Goal: Task Accomplishment & Management: Manage account settings

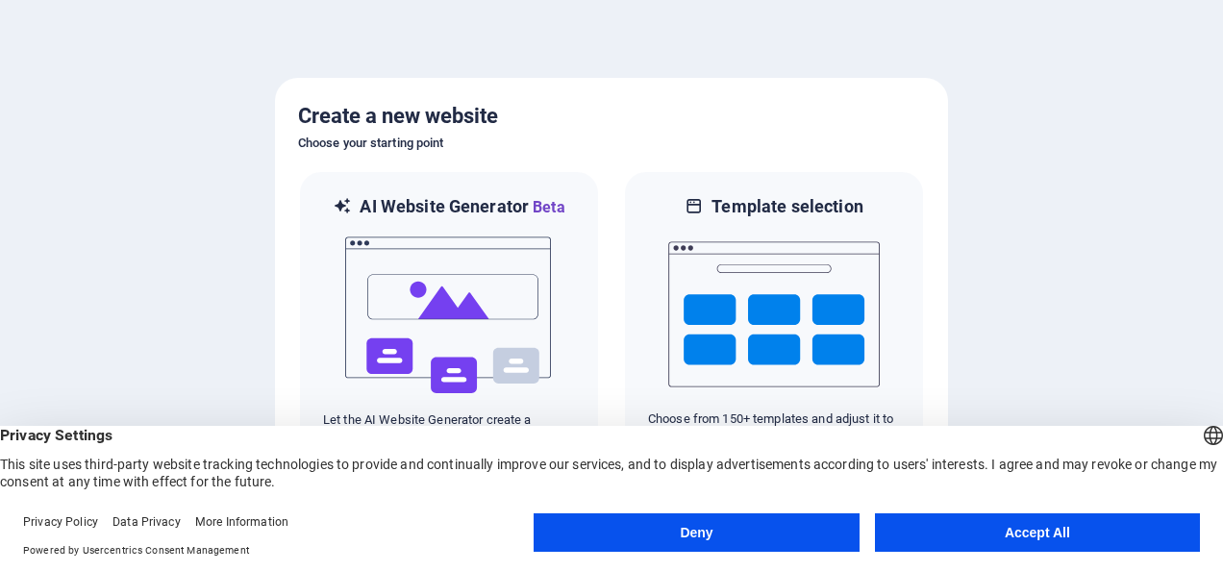
click at [976, 527] on button "Accept All" at bounding box center [1037, 532] width 325 height 38
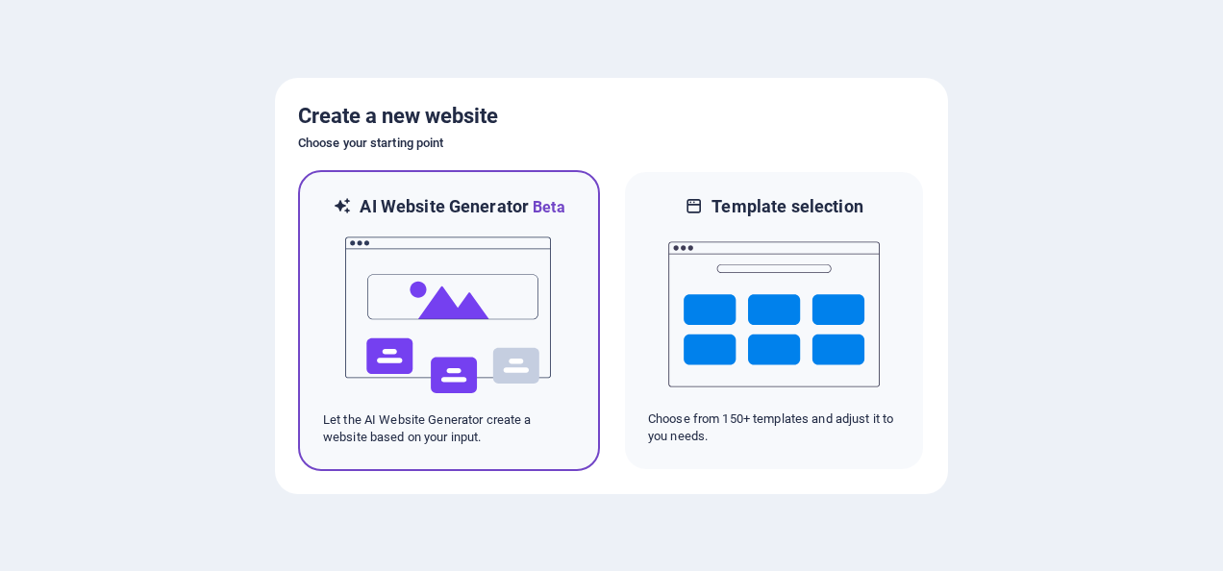
click at [524, 311] on img at bounding box center [449, 315] width 212 height 192
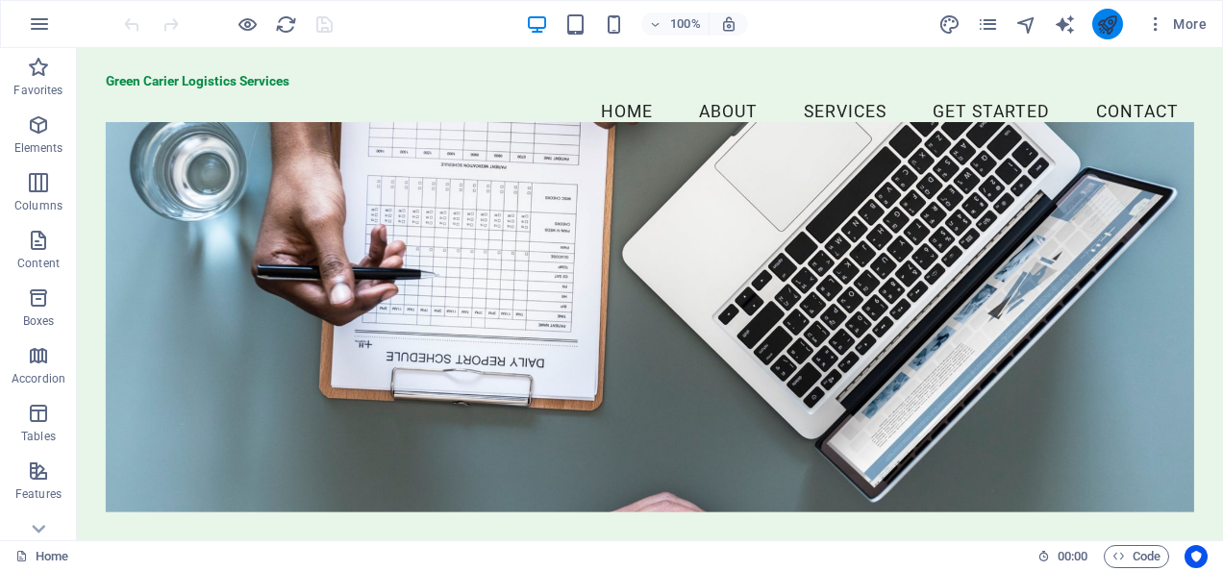
click at [1096, 27] on button "publish" at bounding box center [1107, 24] width 31 height 31
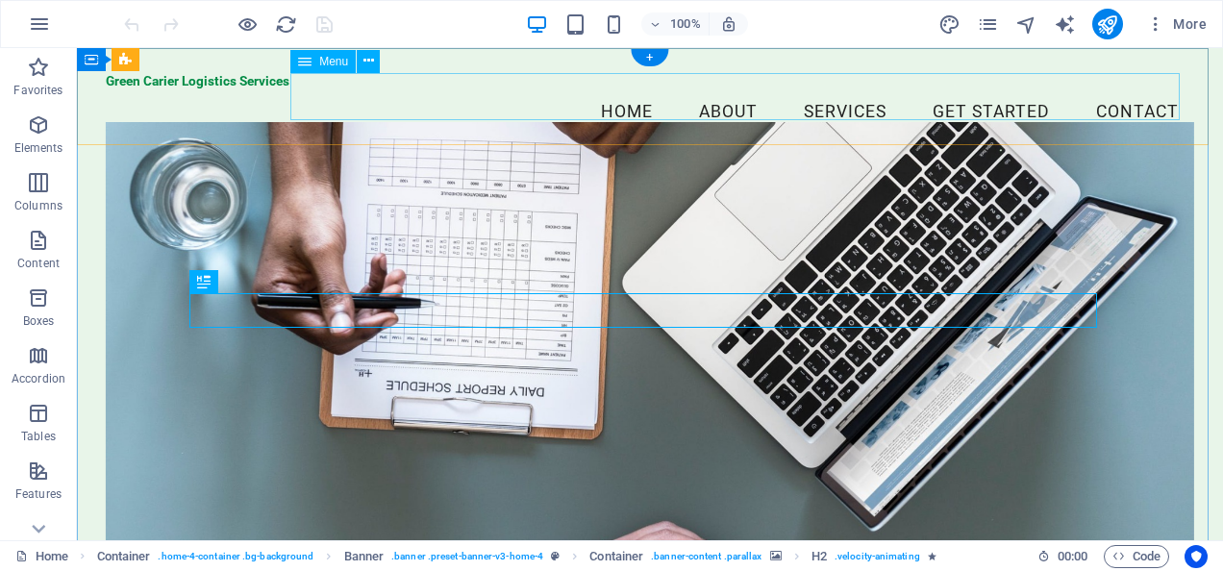
click at [1127, 90] on nav "Home About Services Get Started Contact" at bounding box center [650, 112] width 1088 height 48
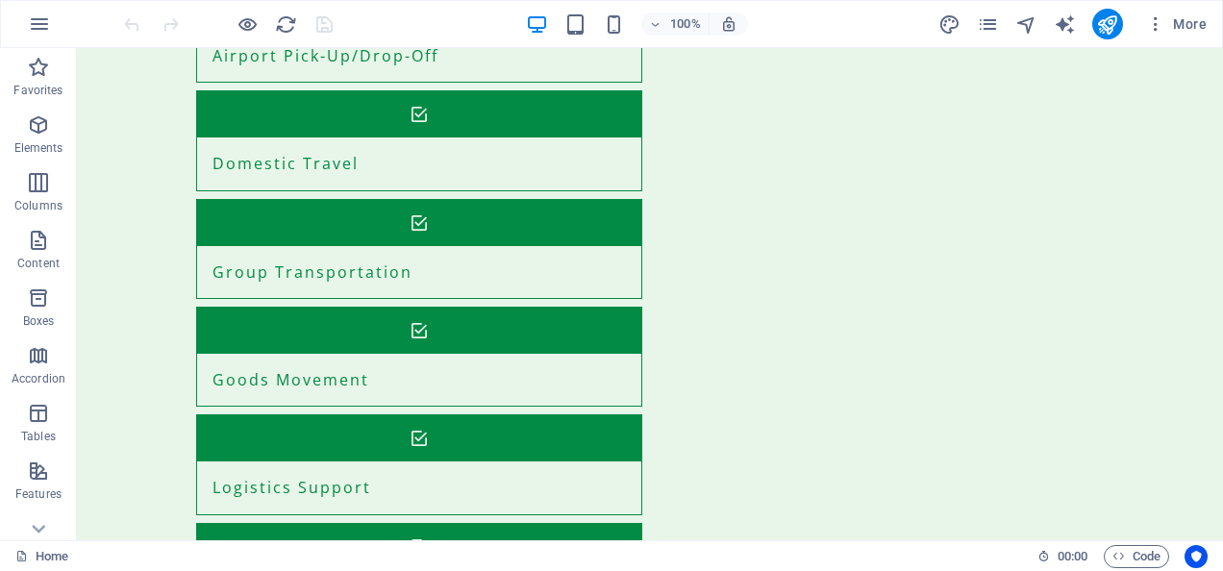
scroll to position [2260, 0]
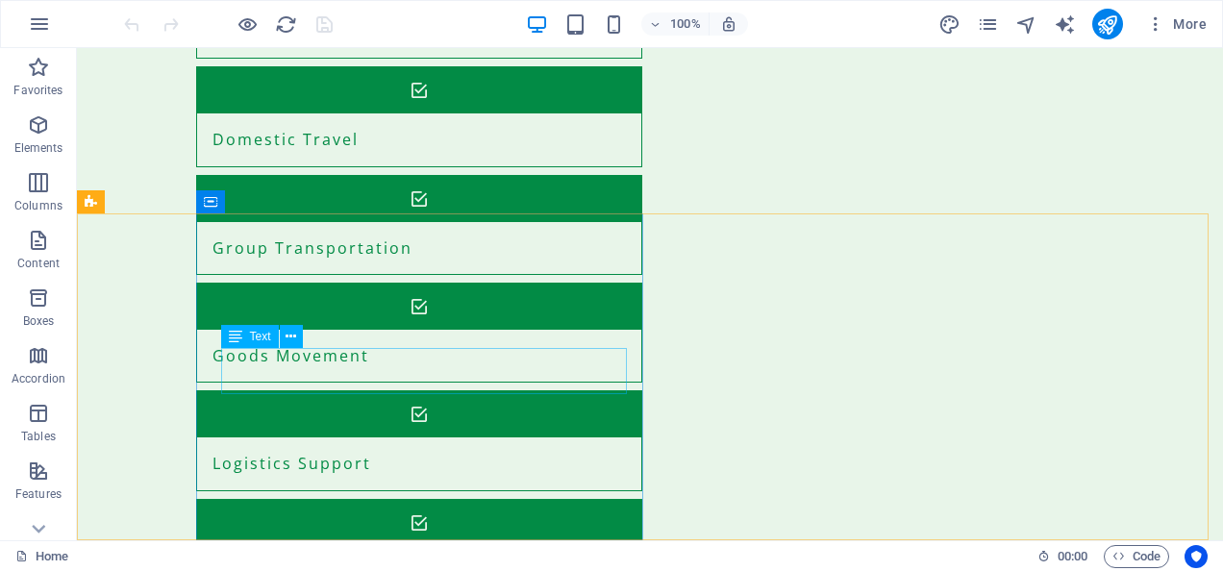
click at [248, 337] on div "Text" at bounding box center [250, 336] width 58 height 23
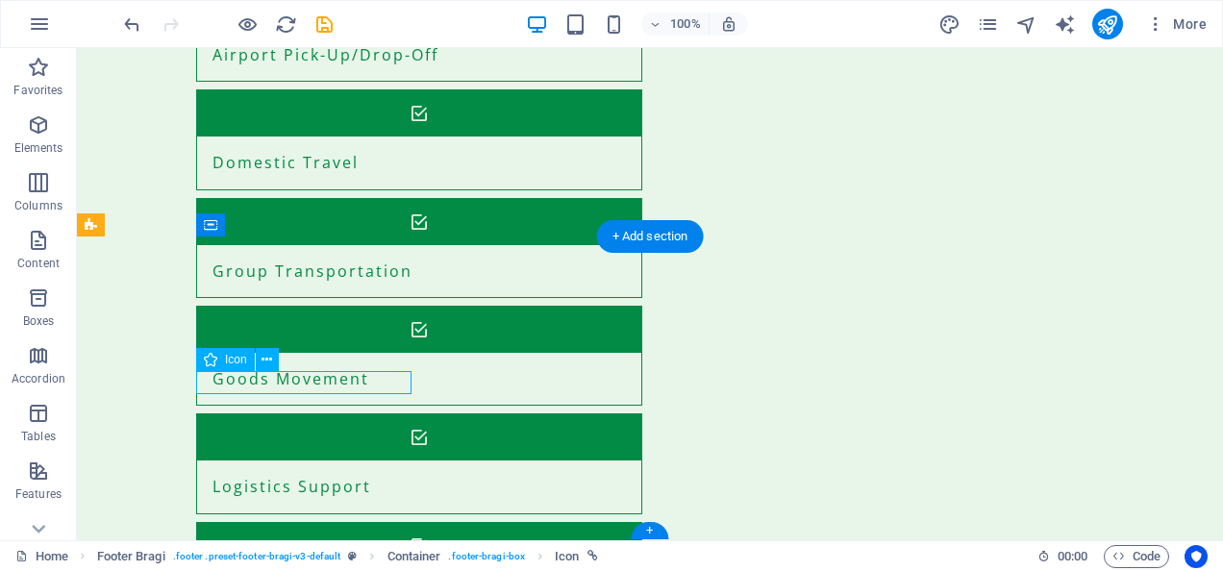
scroll to position [2260, 0]
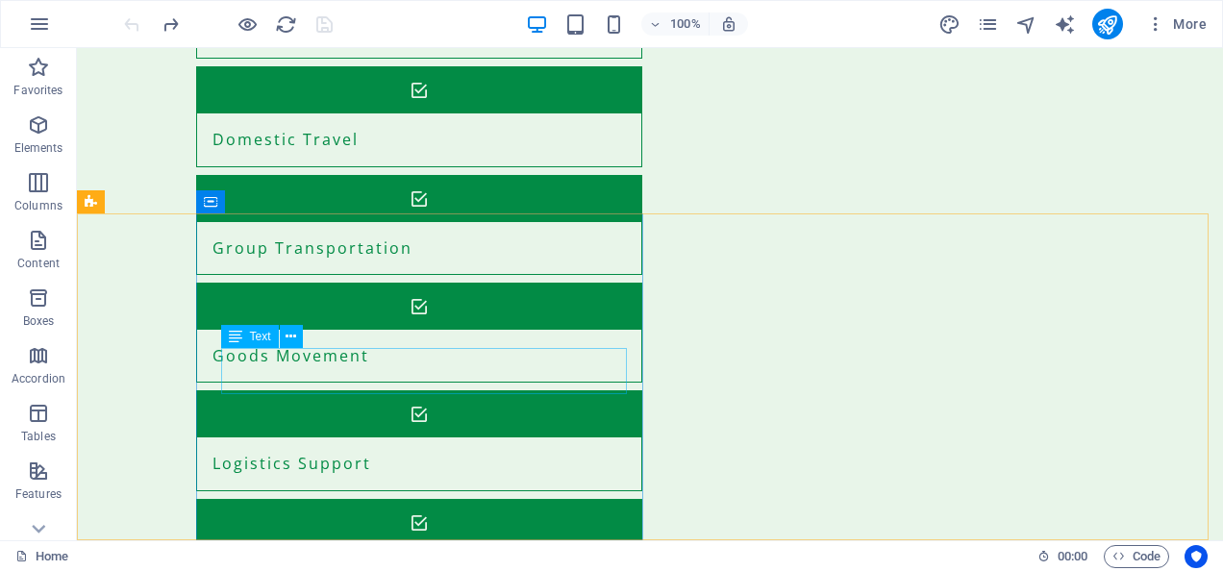
click at [253, 337] on span "Text" at bounding box center [260, 337] width 21 height 12
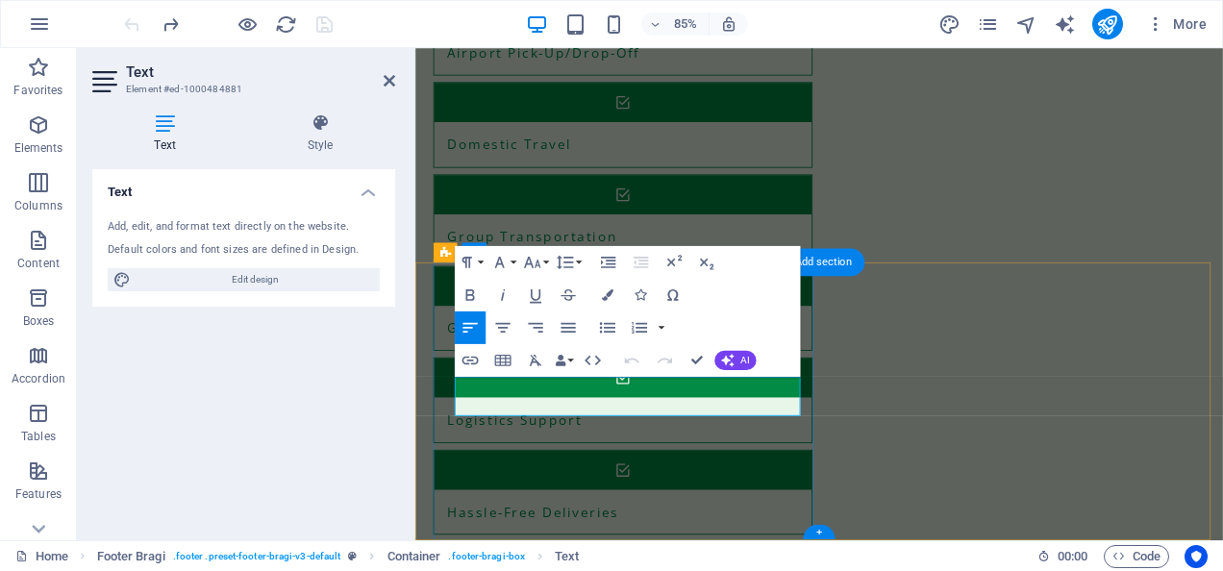
scroll to position [2246, 0]
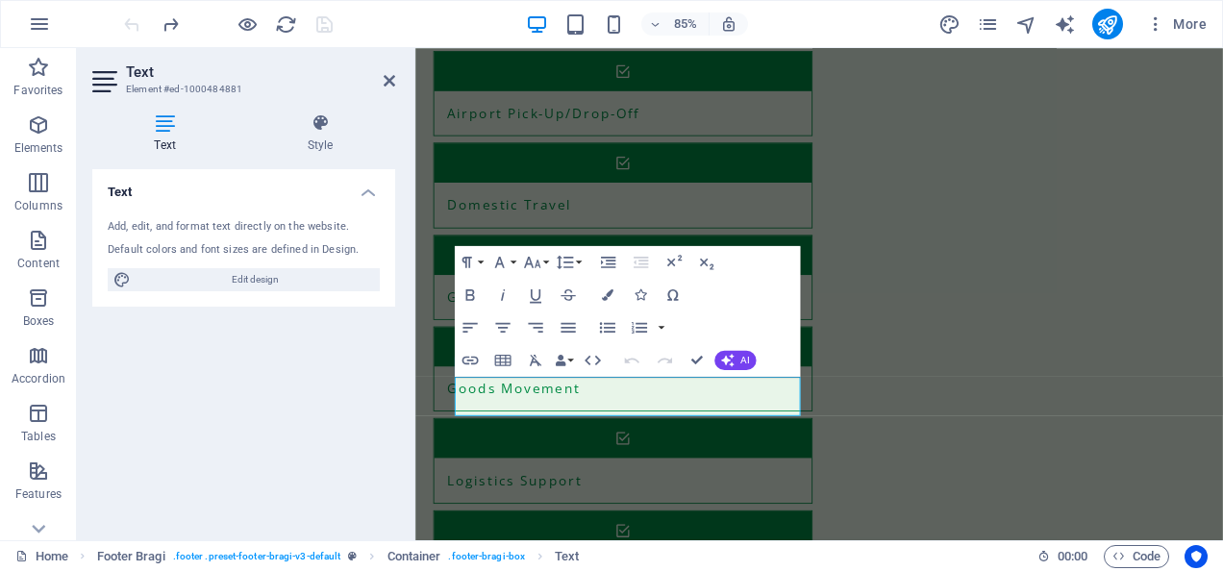
click at [220, 223] on div "Add, edit, and format text directly on the website." at bounding box center [244, 227] width 272 height 16
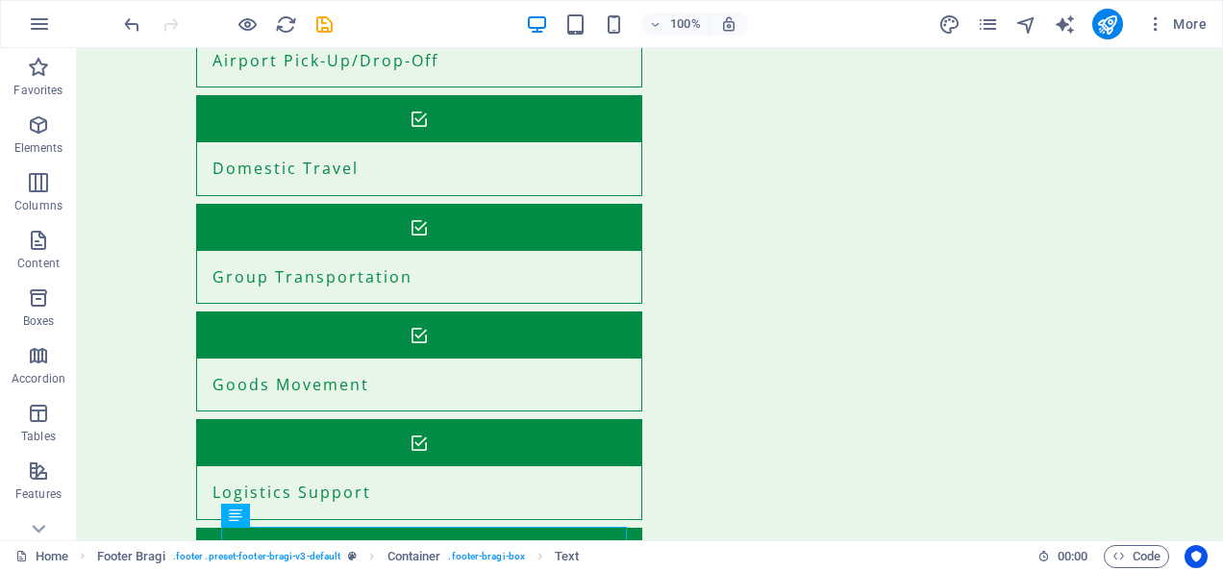
scroll to position [2260, 0]
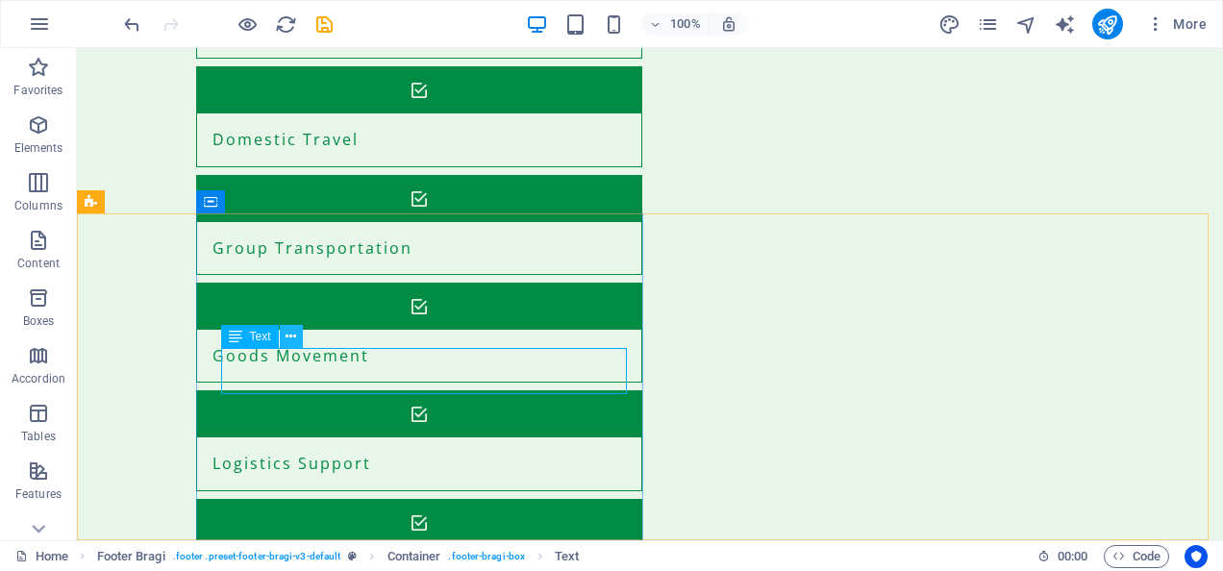
click at [294, 336] on icon at bounding box center [291, 337] width 11 height 20
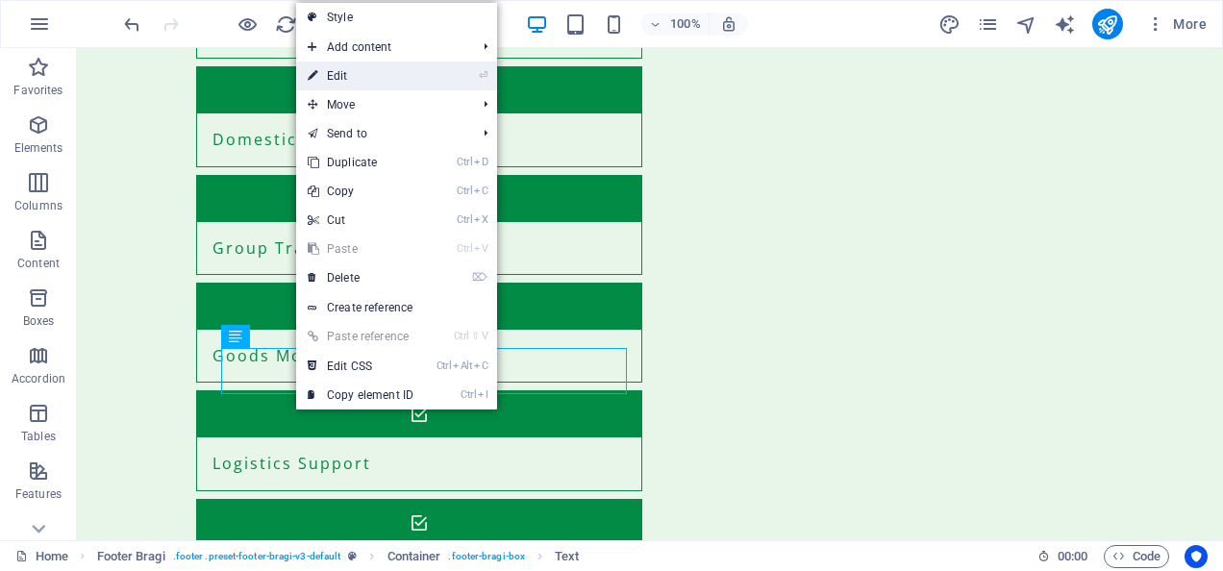
click at [374, 68] on link "⏎ Edit" at bounding box center [360, 76] width 129 height 29
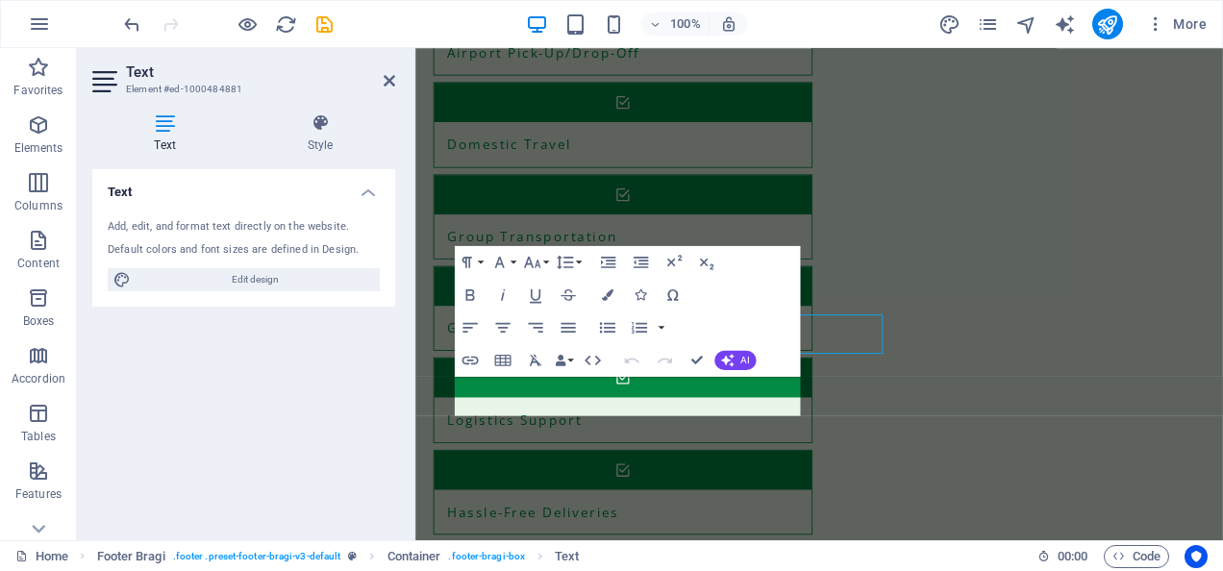
scroll to position [2246, 0]
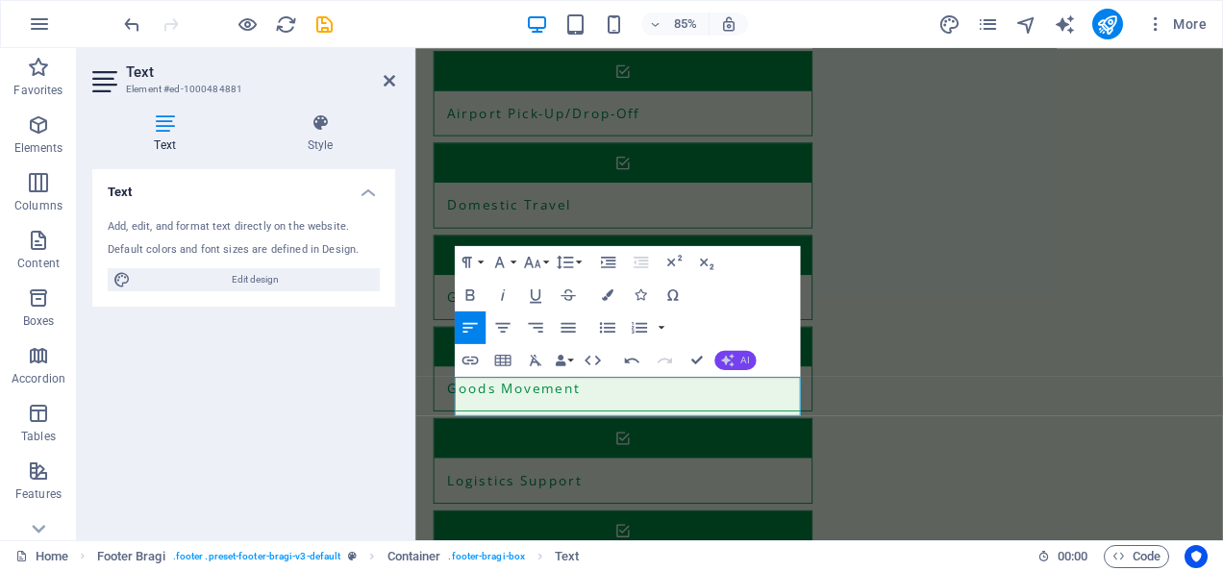
click at [742, 356] on span "AI" at bounding box center [744, 361] width 9 height 10
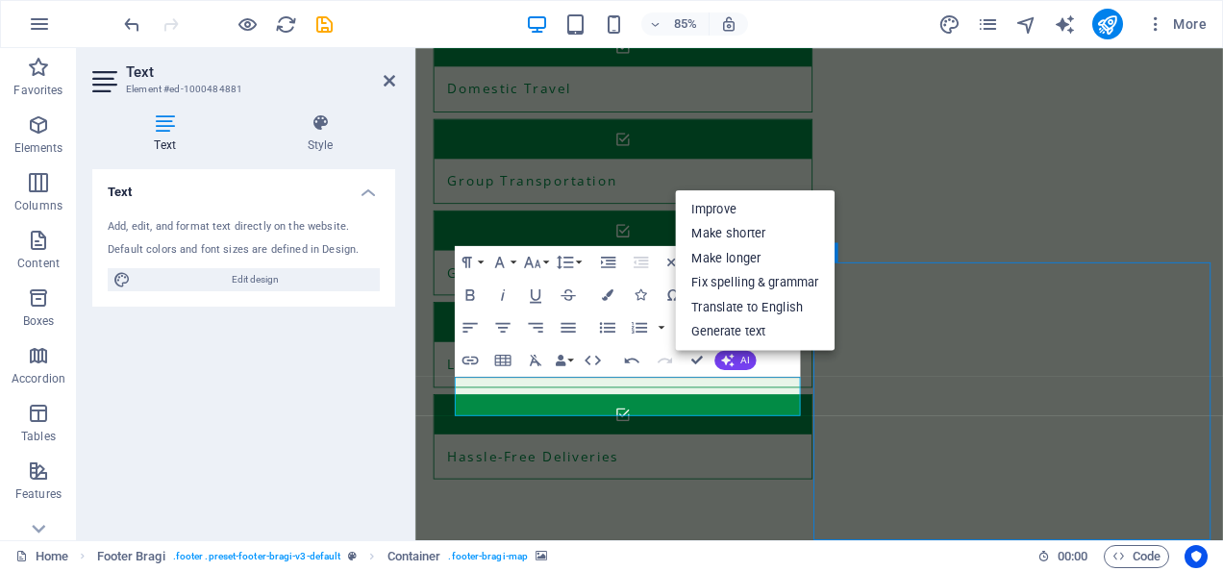
scroll to position [2173, 0]
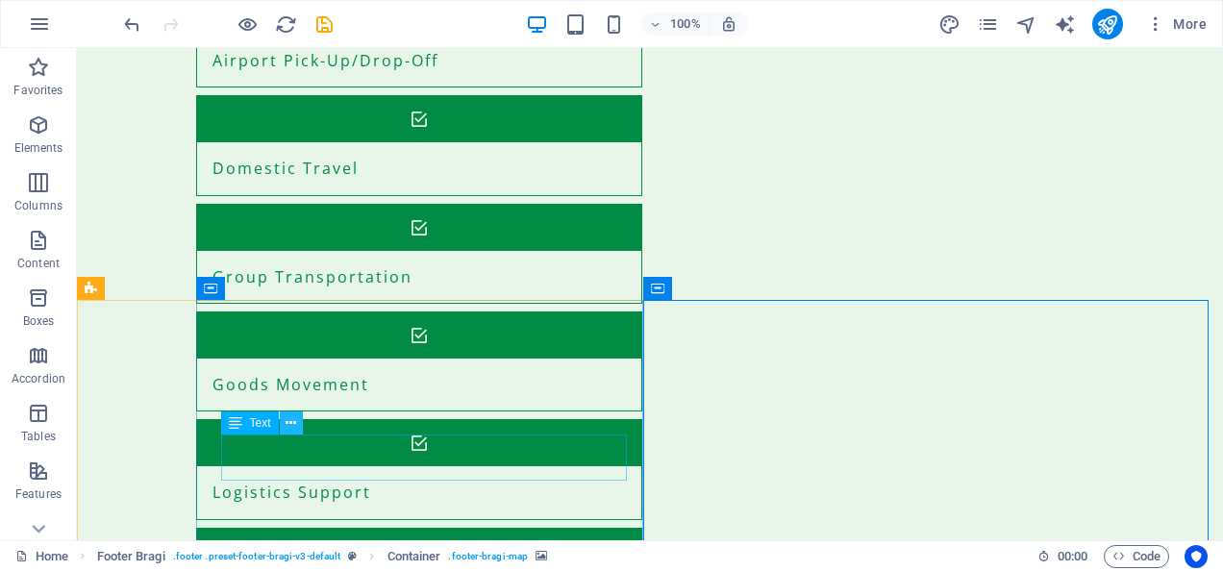
click at [291, 423] on icon at bounding box center [291, 423] width 11 height 20
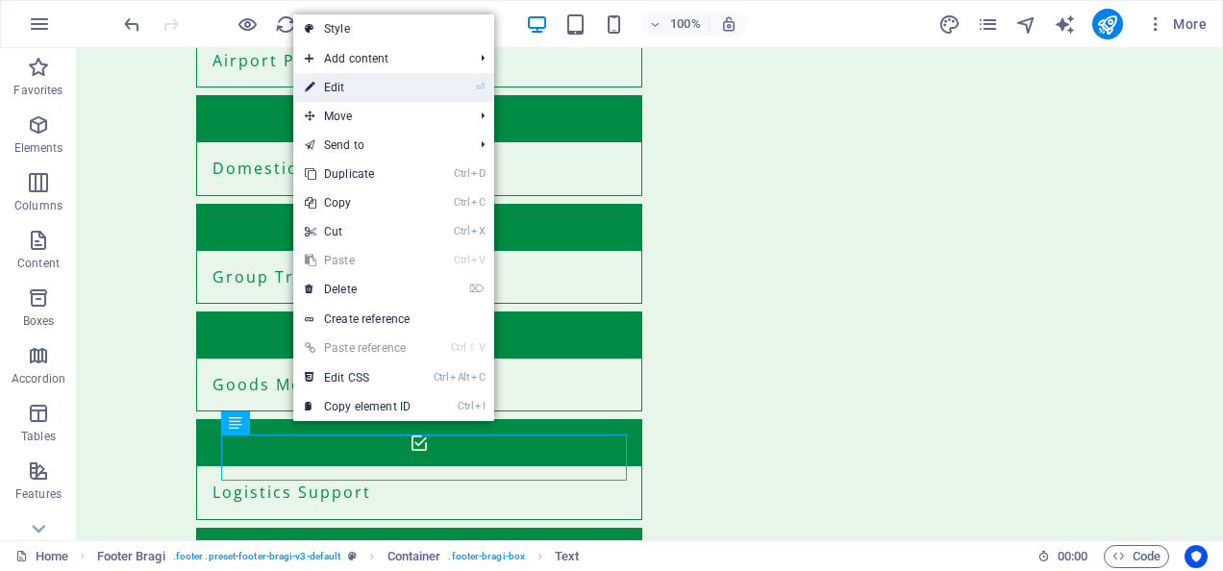
click at [367, 85] on link "⏎ Edit" at bounding box center [357, 87] width 129 height 29
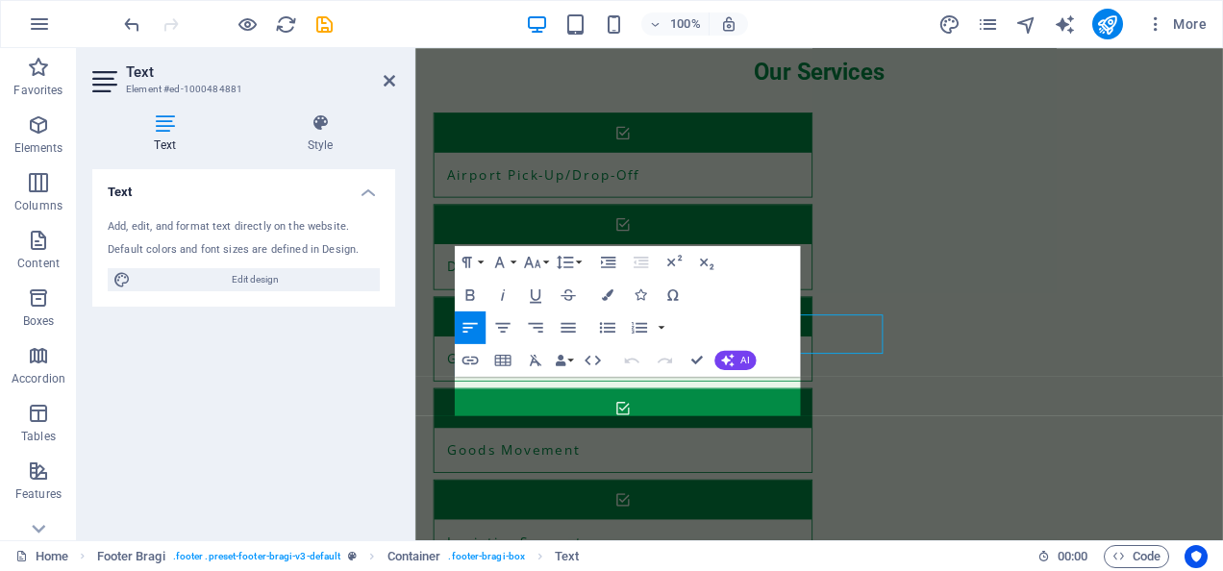
scroll to position [2246, 0]
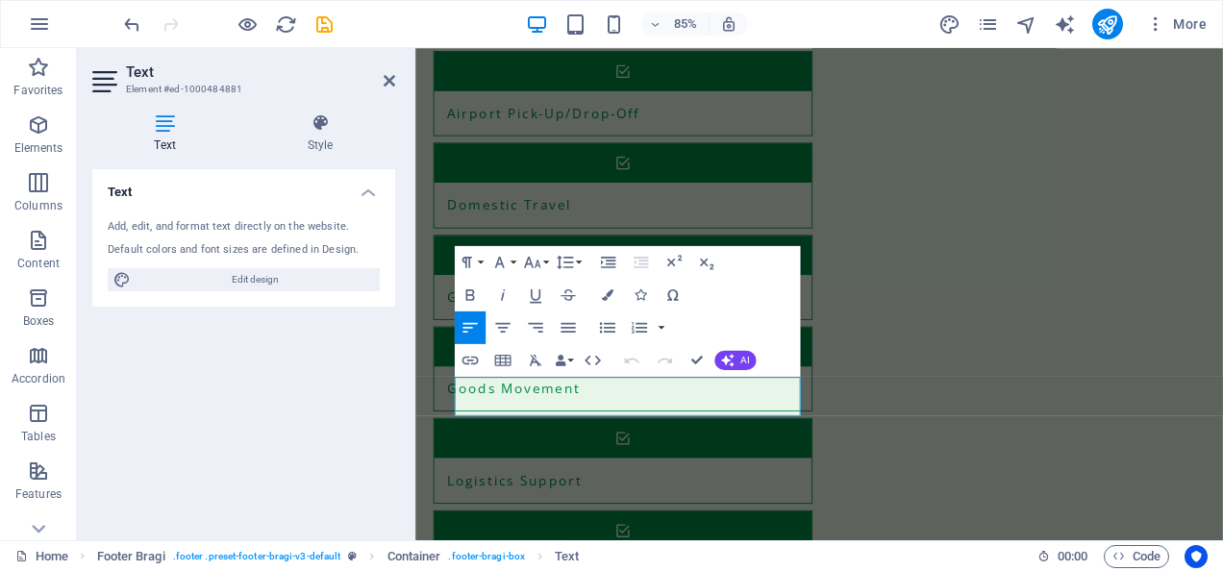
click at [165, 137] on h4 "Text" at bounding box center [168, 133] width 153 height 40
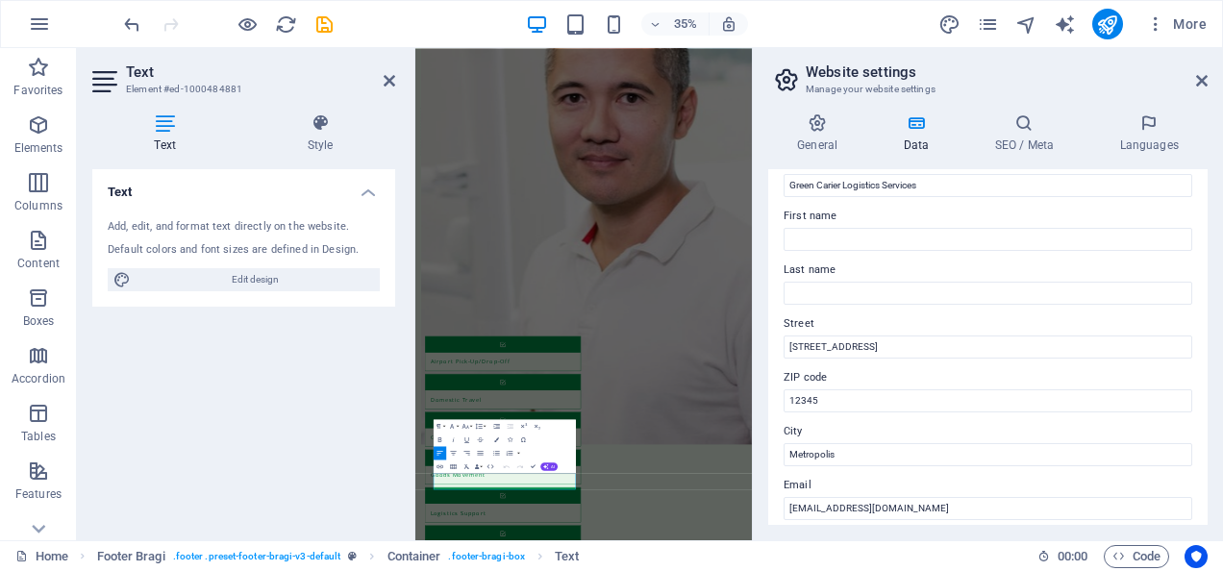
scroll to position [119, 0]
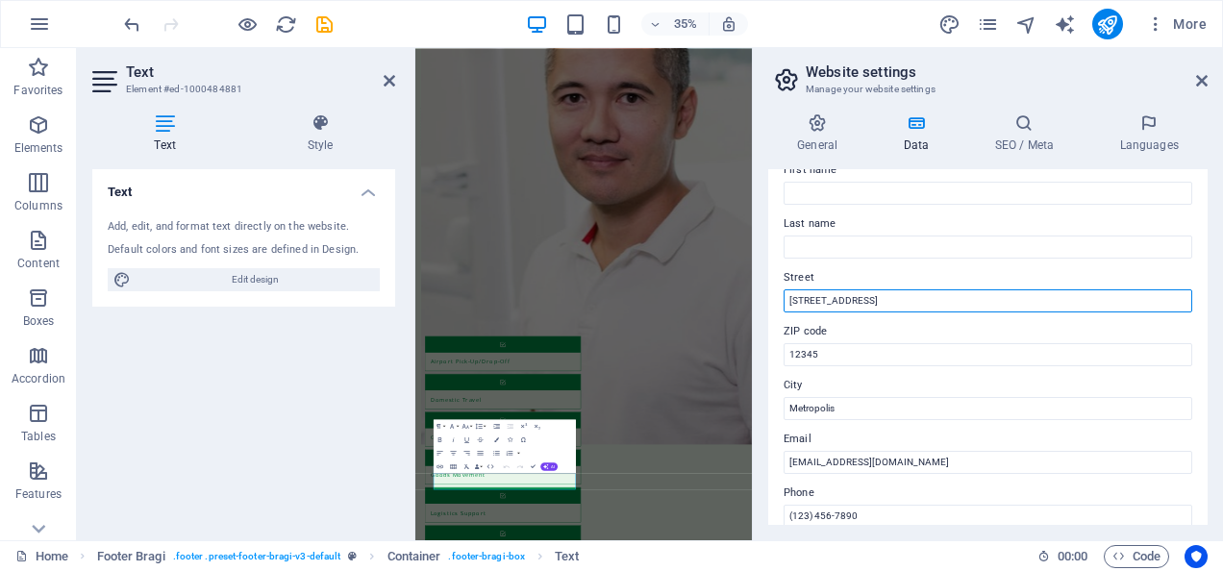
drag, startPoint x: 903, startPoint y: 303, endPoint x: 784, endPoint y: 310, distance: 119.4
click at [784, 310] on input "[STREET_ADDRESS]" at bounding box center [988, 300] width 409 height 23
paste input "[STREET_ADDRESS][PERSON_NAME]"
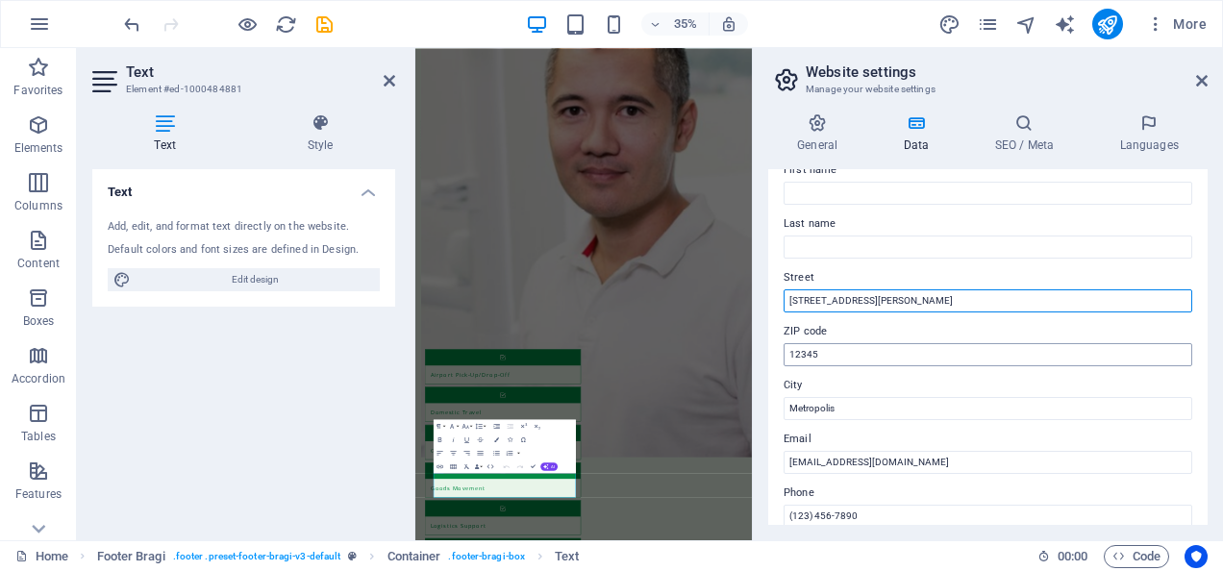
type input "[STREET_ADDRESS][PERSON_NAME]"
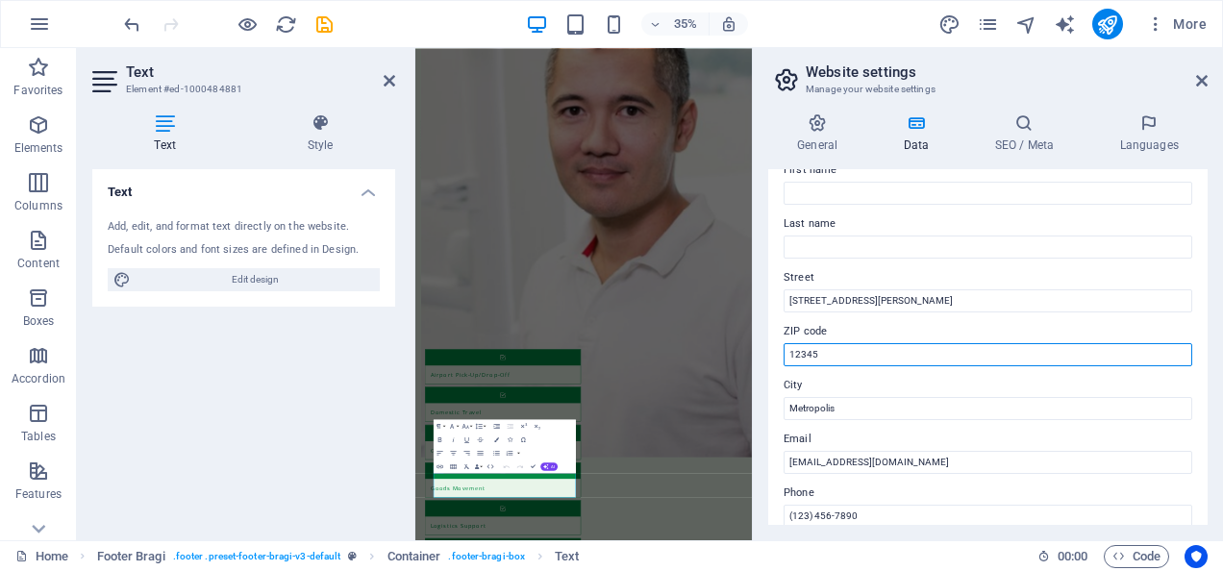
click at [833, 354] on input "12345" at bounding box center [988, 354] width 409 height 23
type input "1"
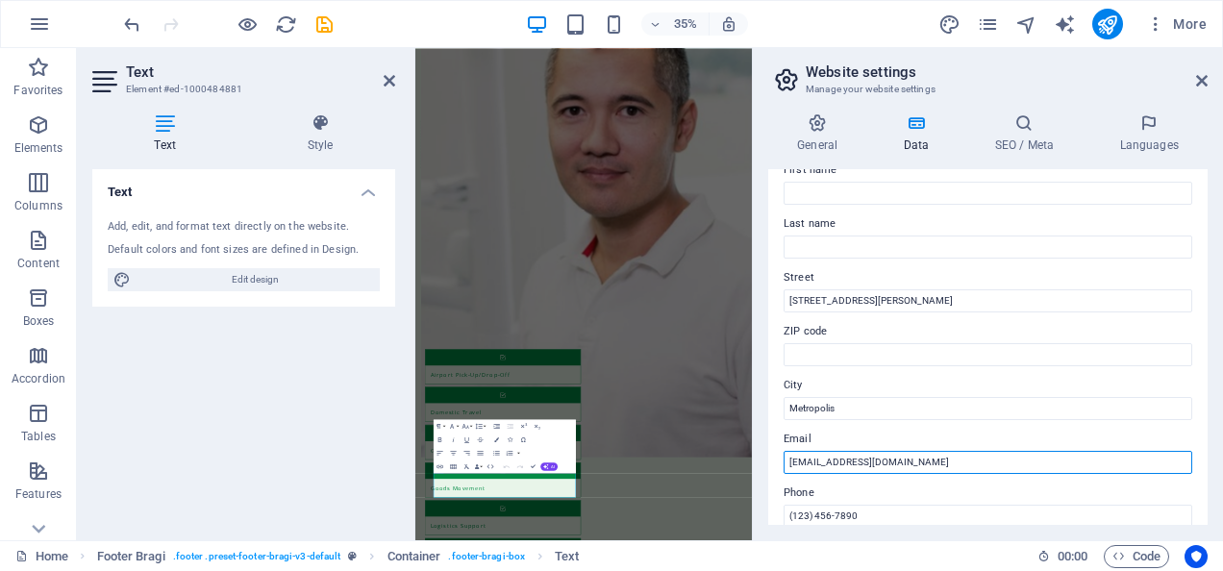
click at [808, 463] on input "[EMAIL_ADDRESS][DOMAIN_NAME]" at bounding box center [988, 462] width 409 height 23
click at [965, 459] on input "[EMAIL_ADDRESS][DOMAIN_NAME]" at bounding box center [988, 462] width 409 height 23
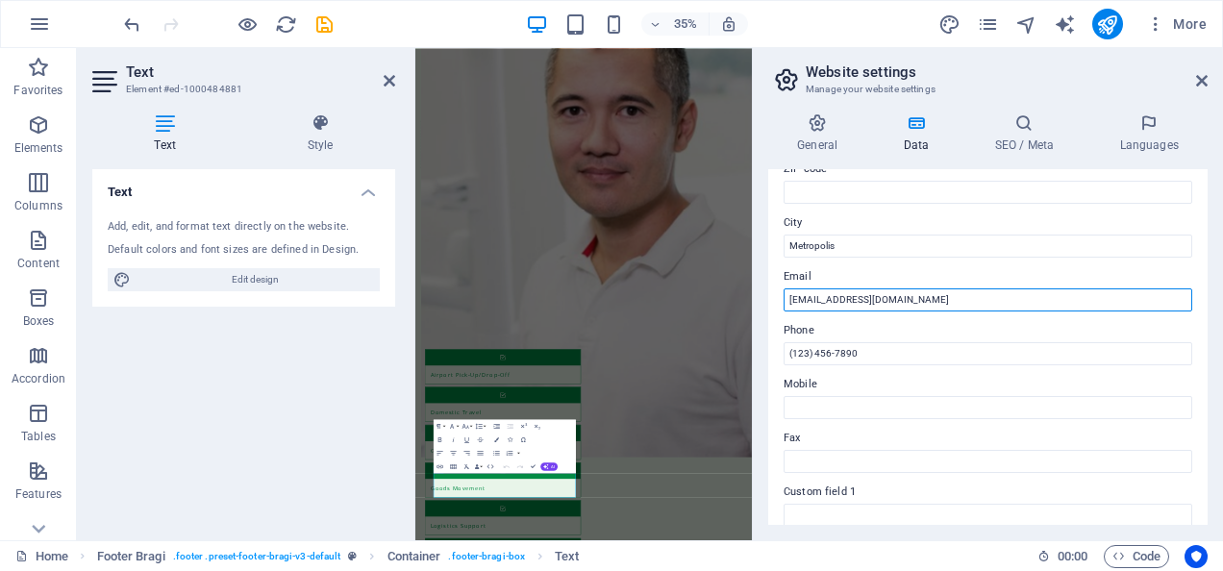
scroll to position [291, 0]
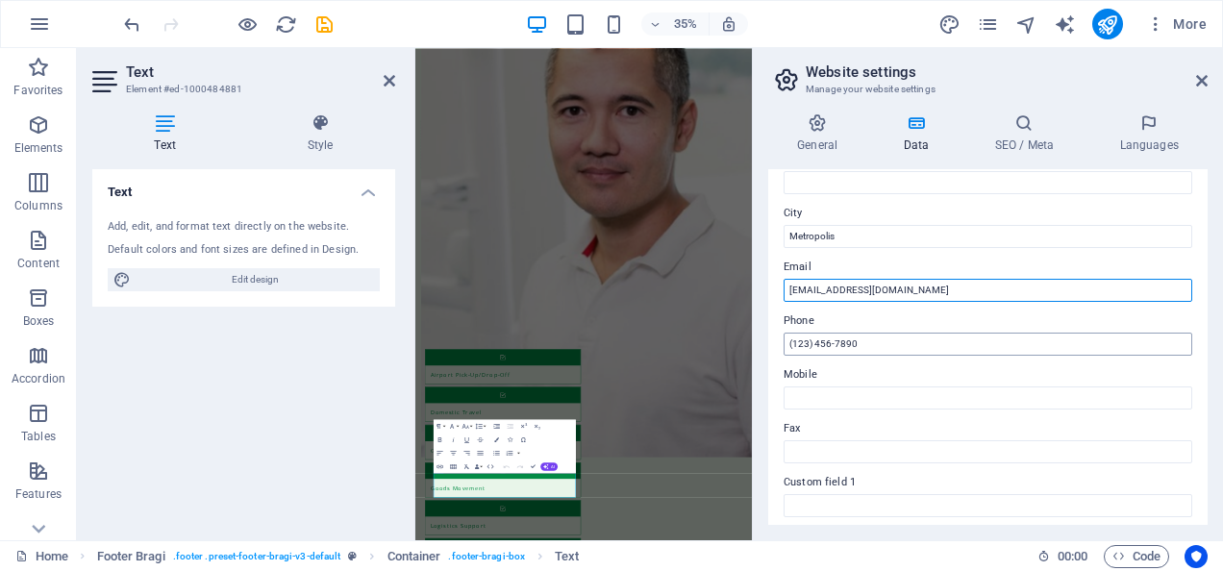
type input "[EMAIL_ADDRESS][DOMAIN_NAME]"
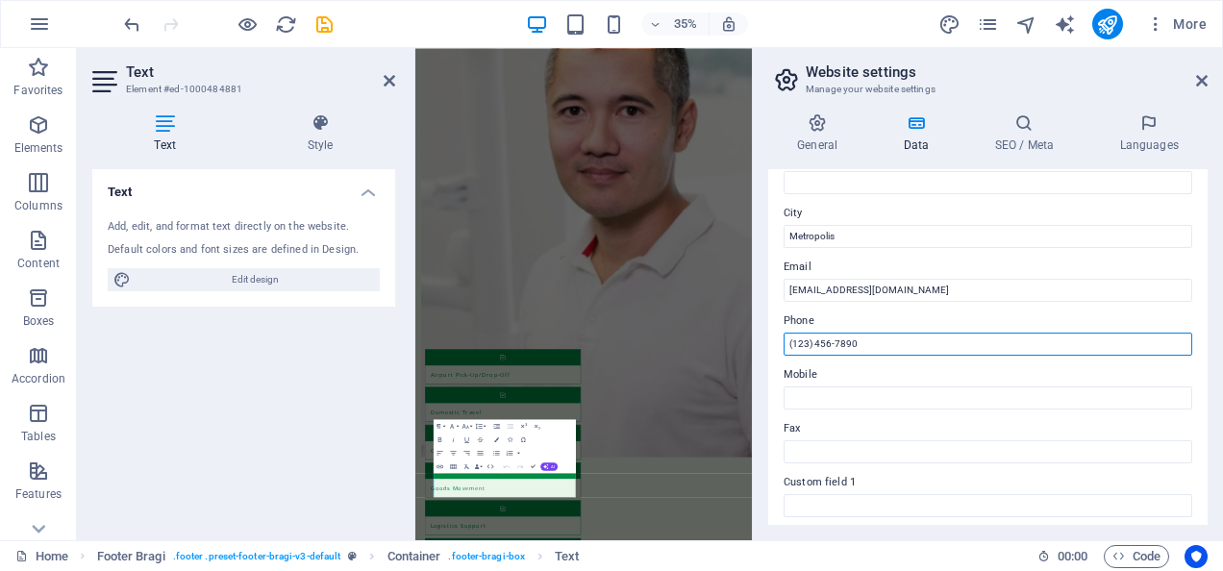
click at [889, 339] on input "(123) 456-7890" at bounding box center [988, 344] width 409 height 23
type input "("
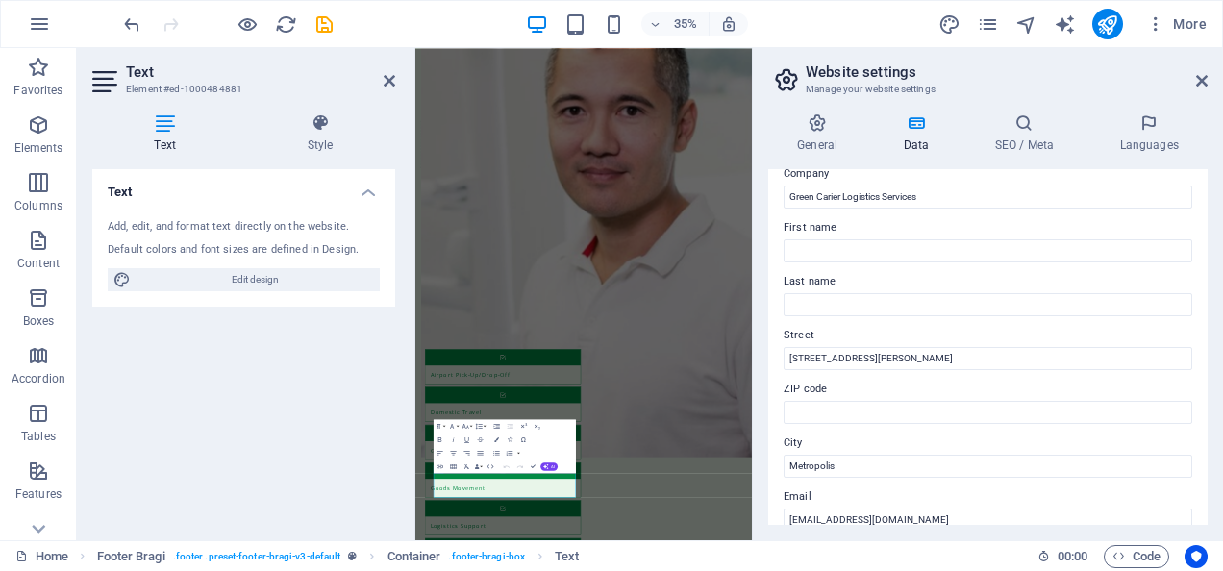
scroll to position [0, 0]
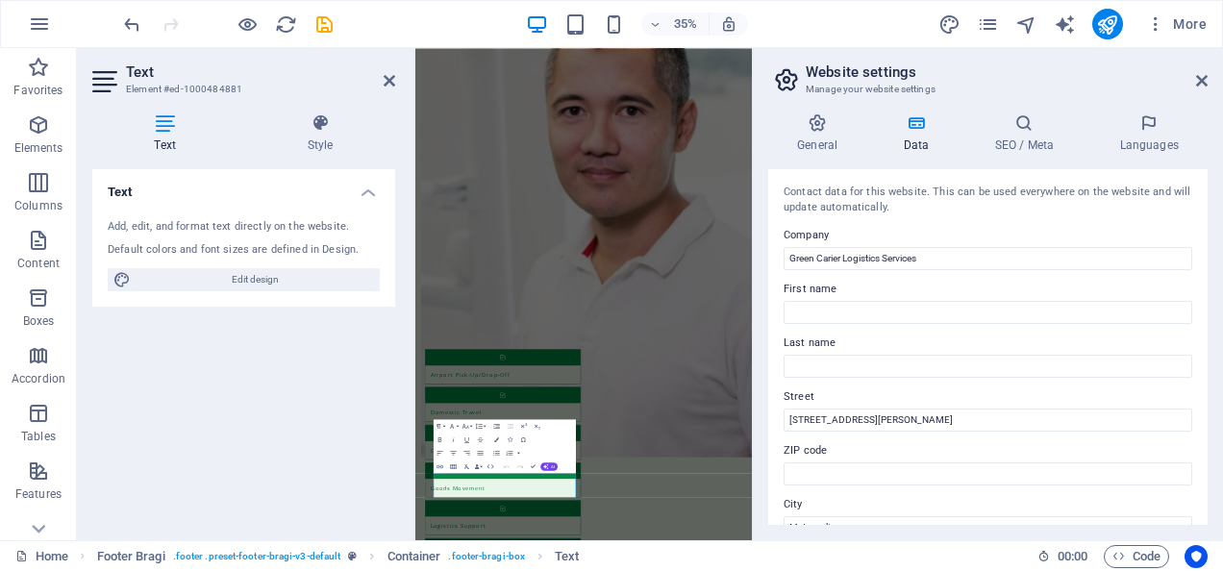
type input "[PHONE_NUMBER]"
click at [1209, 80] on aside "Website settings Manage your website settings General Data SEO / Meta Languages…" at bounding box center [987, 294] width 471 height 492
click at [1204, 80] on icon at bounding box center [1202, 80] width 12 height 15
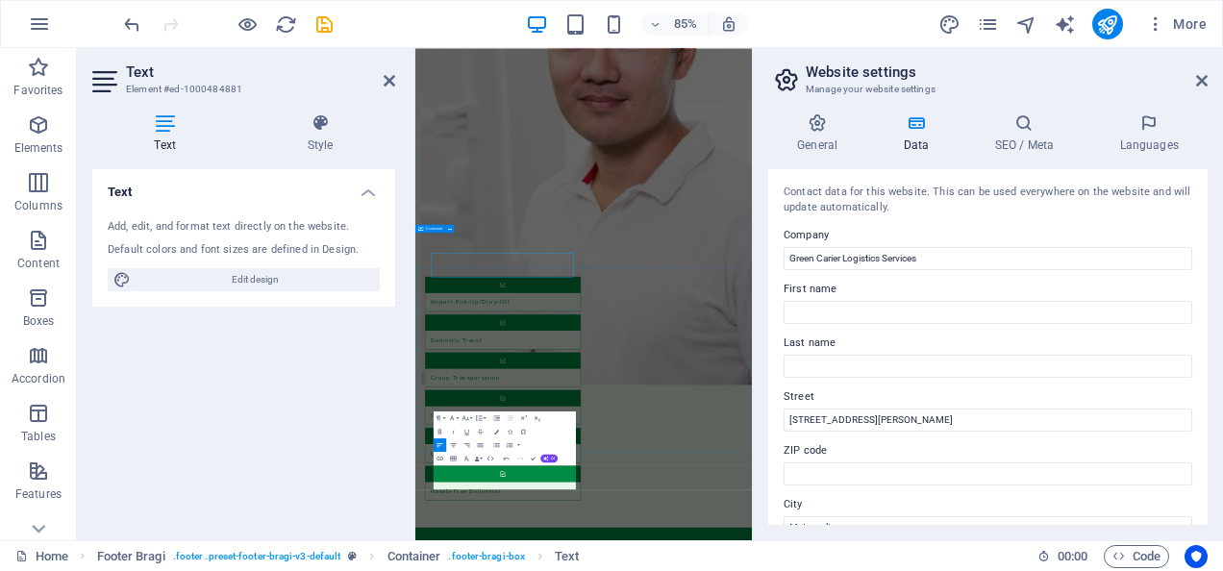
scroll to position [2168, 0]
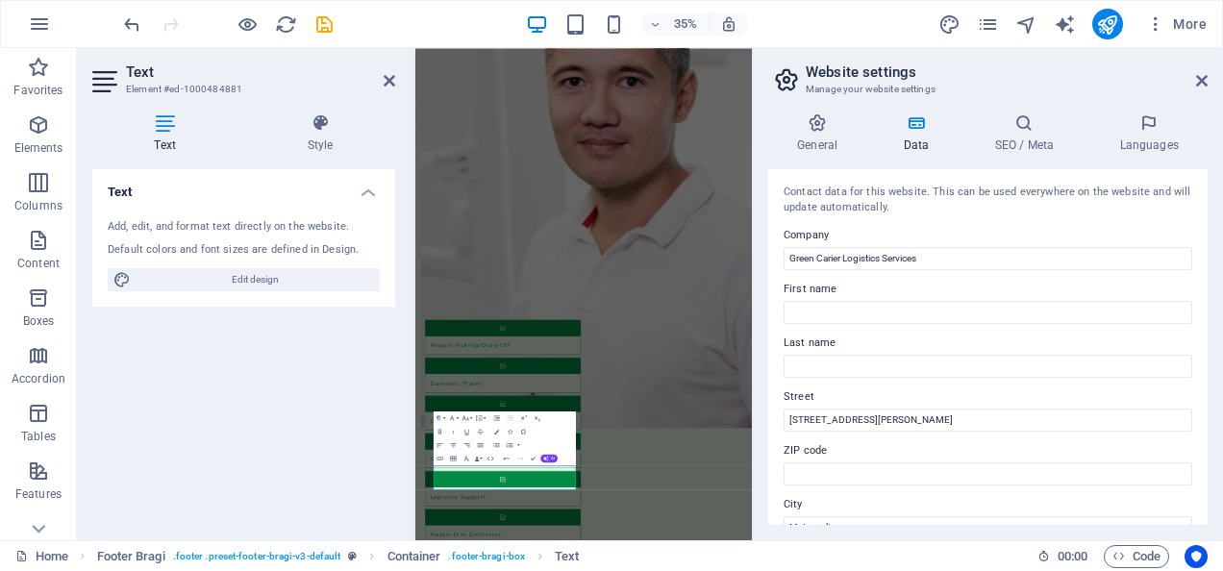
drag, startPoint x: 1201, startPoint y: 275, endPoint x: 1201, endPoint y: 291, distance: 16.3
click at [1201, 291] on div "Contact data for this website. This can be used everywhere on the website and w…" at bounding box center [987, 347] width 439 height 356
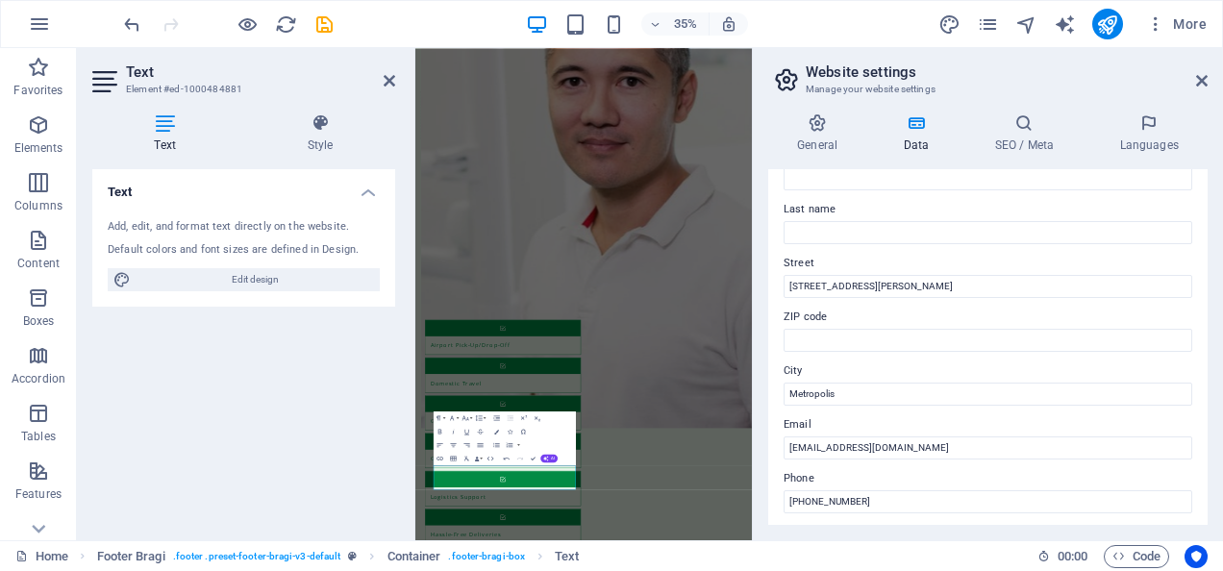
scroll to position [138, 0]
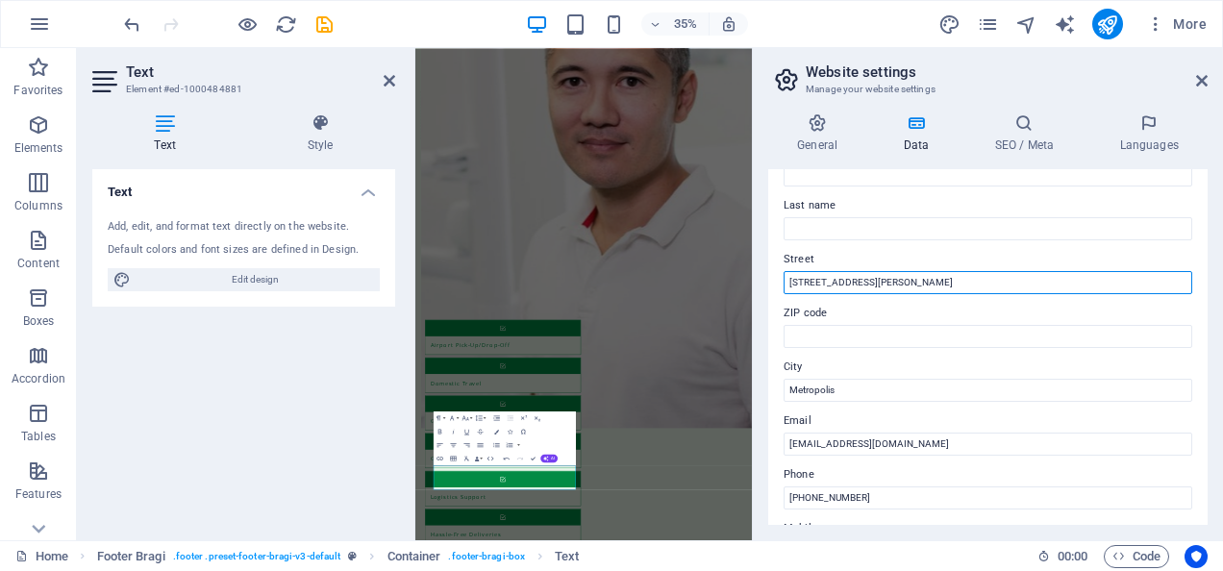
drag, startPoint x: 1114, startPoint y: 282, endPoint x: 1080, endPoint y: 288, distance: 35.1
click at [1080, 288] on input "[STREET_ADDRESS][PERSON_NAME]" at bounding box center [988, 282] width 409 height 23
type input "4183 [PERSON_NAME], City Workers District 7988 PoB 32253"
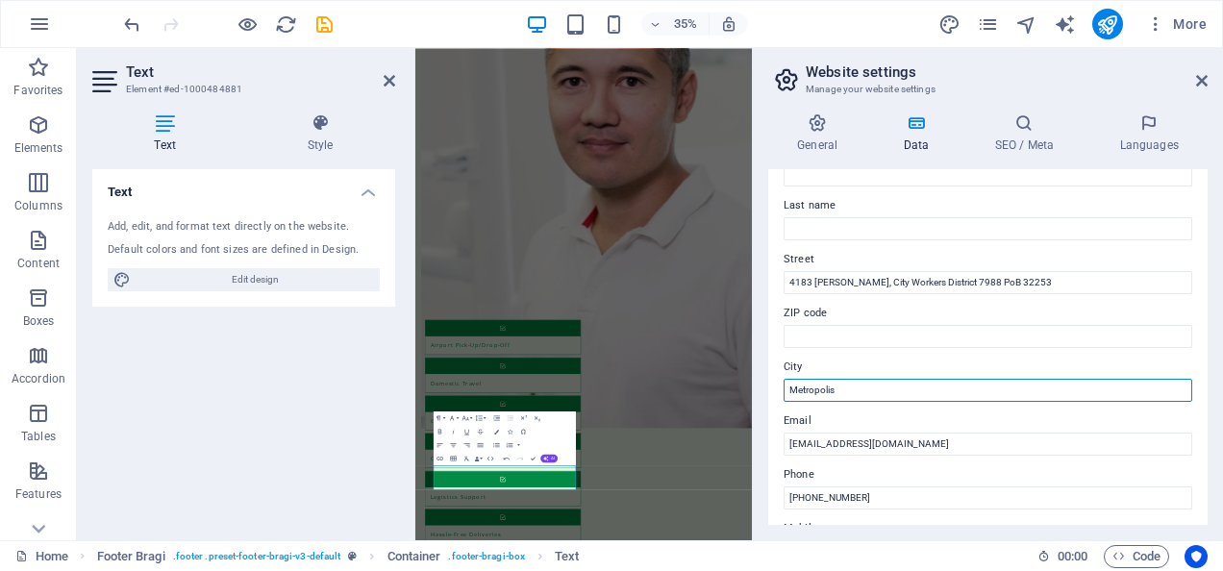
click at [812, 394] on input "Metropolis" at bounding box center [988, 390] width 409 height 23
click at [838, 392] on input "Metropolis" at bounding box center [988, 390] width 409 height 23
type input "M"
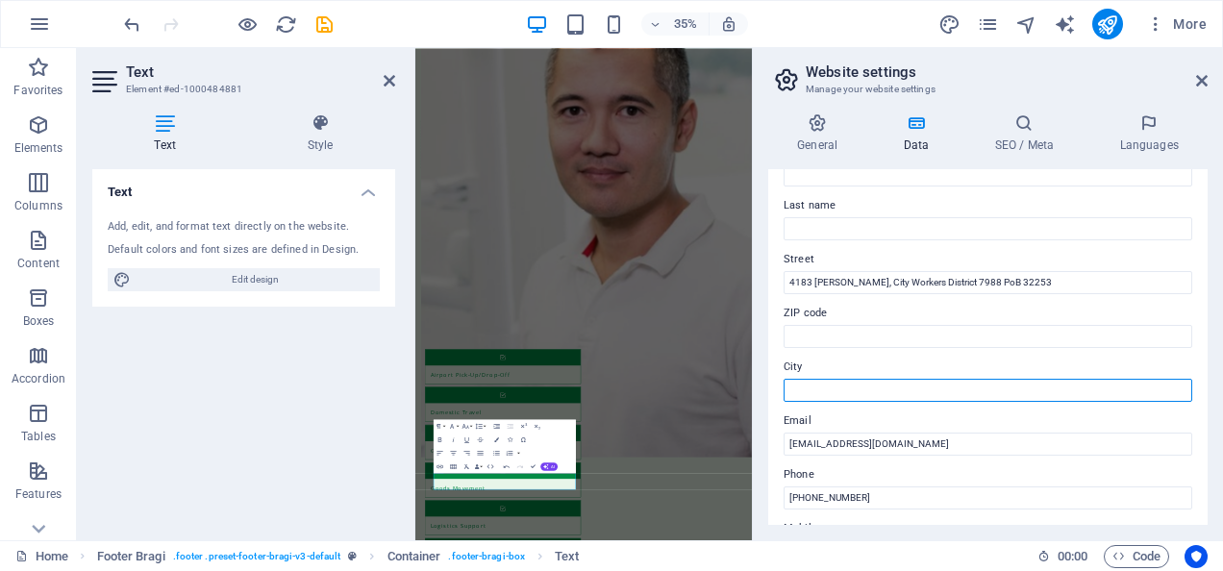
paste input ", [GEOGRAPHIC_DATA]"
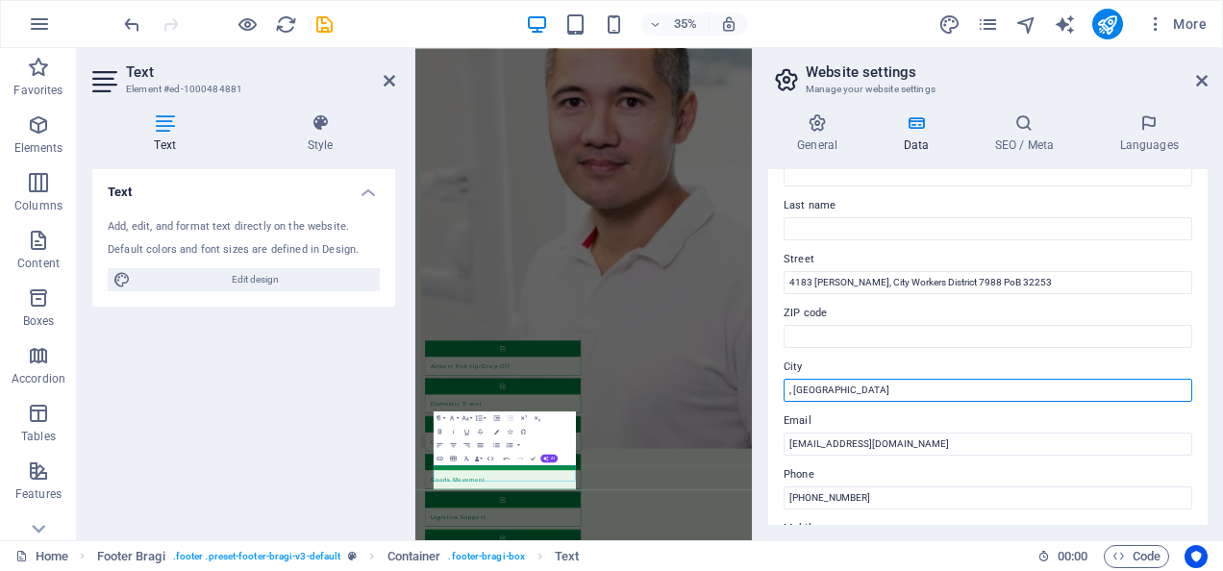
click at [796, 388] on input ", [GEOGRAPHIC_DATA]" at bounding box center [988, 390] width 409 height 23
click at [792, 388] on input ", [GEOGRAPHIC_DATA]" at bounding box center [988, 390] width 409 height 23
type input "[GEOGRAPHIC_DATA]"
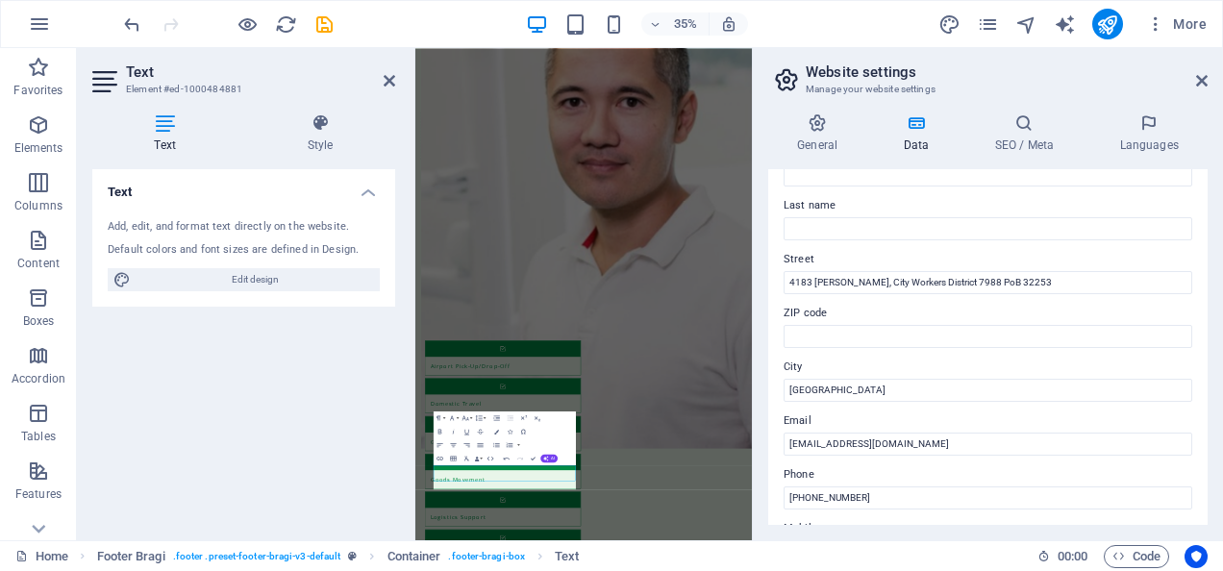
click at [848, 21] on div "35% More" at bounding box center [667, 24] width 1094 height 31
click at [1203, 79] on icon at bounding box center [1202, 80] width 12 height 15
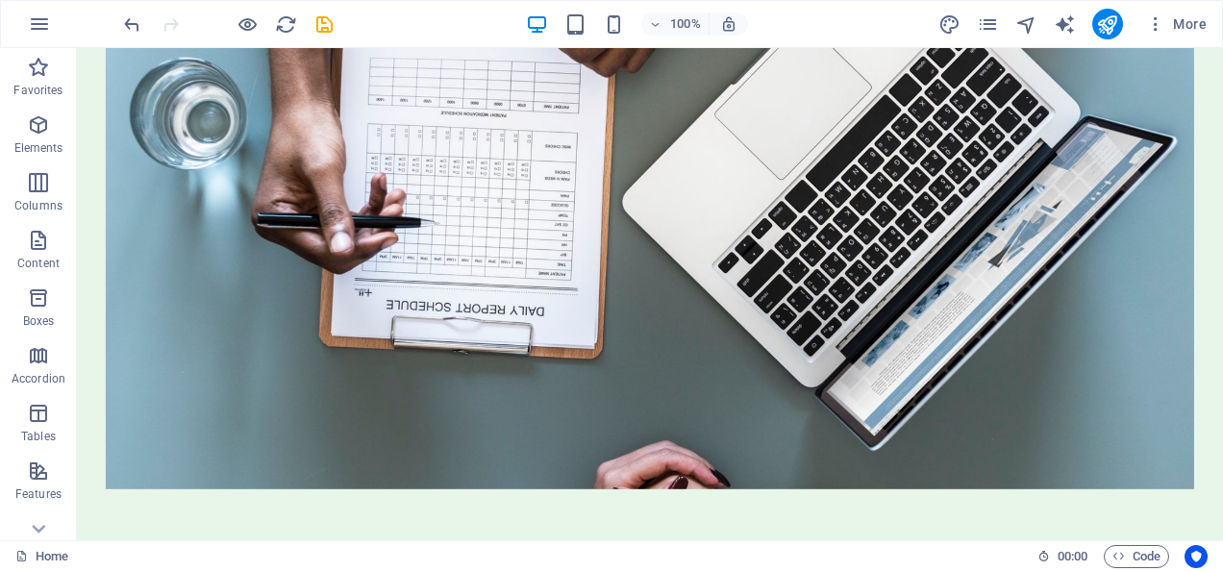
scroll to position [0, 0]
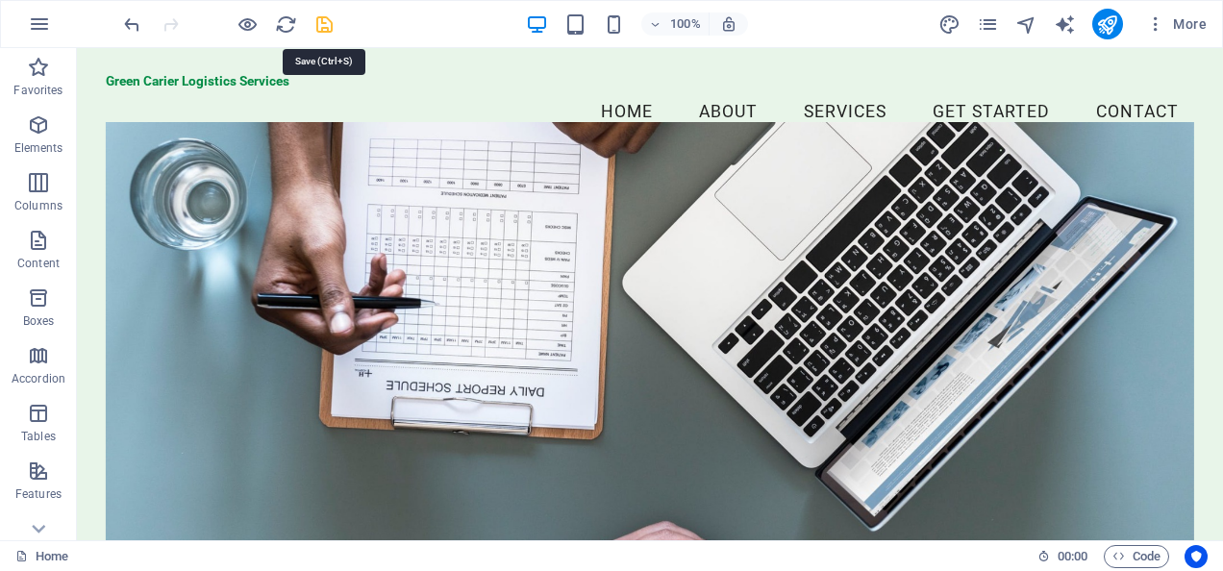
click at [324, 24] on icon "save" at bounding box center [324, 24] width 22 height 22
checkbox input "false"
click at [1112, 24] on icon "publish" at bounding box center [1107, 24] width 22 height 22
